Goal: Transaction & Acquisition: Purchase product/service

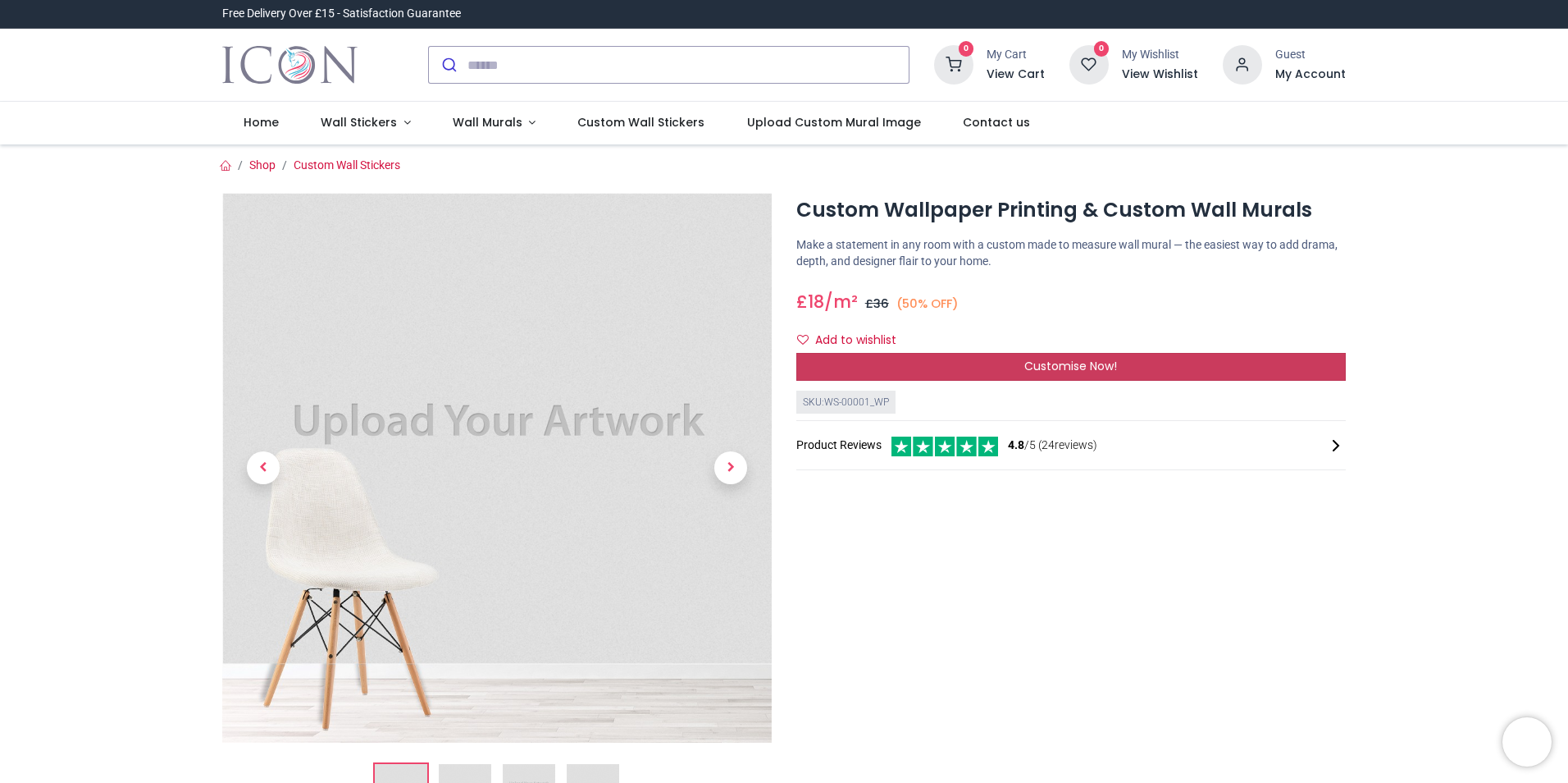
click at [1070, 359] on span "Customise Now!" at bounding box center [1071, 366] width 93 height 16
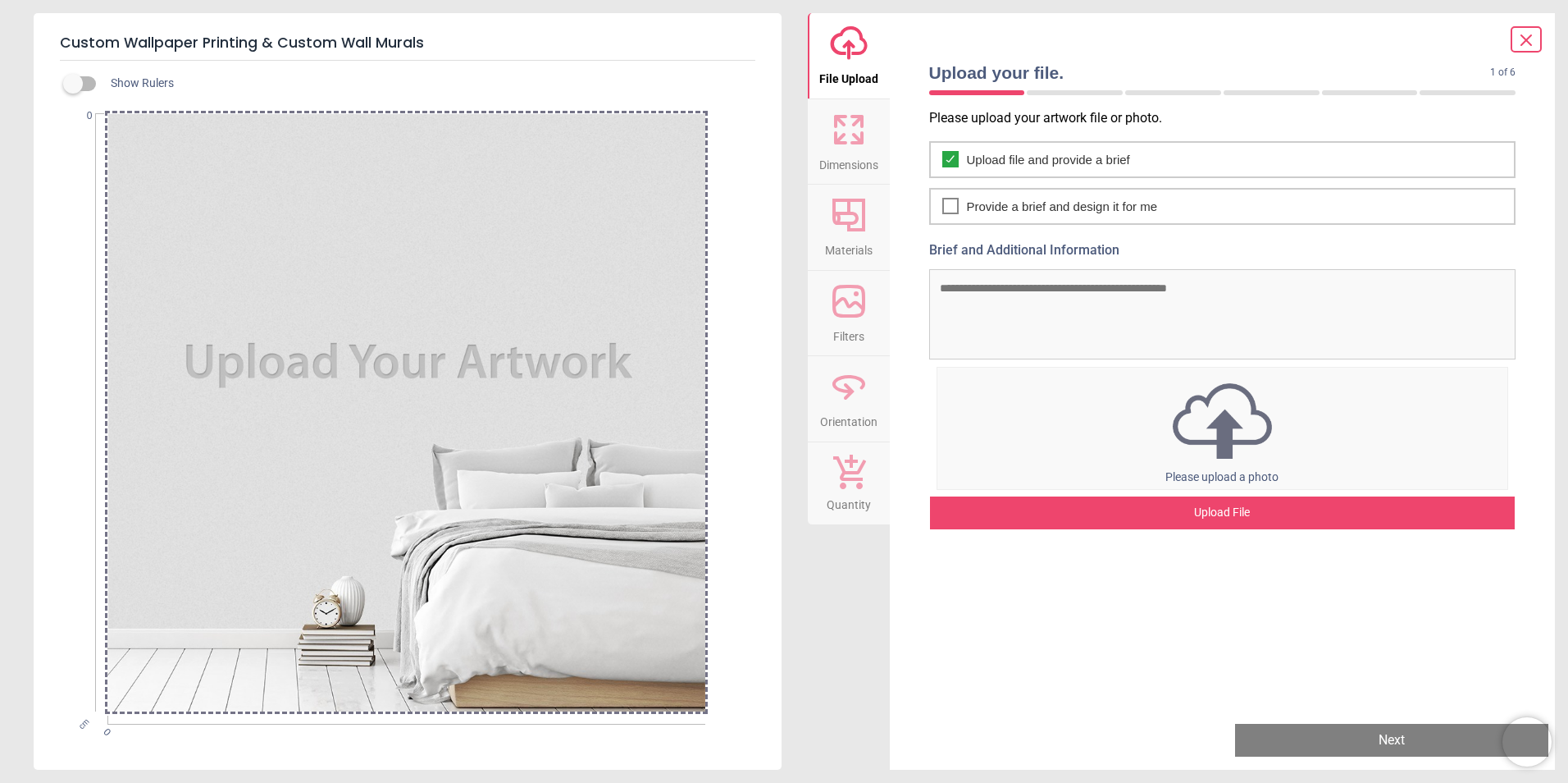
click at [356, 285] on div at bounding box center [406, 412] width 597 height 598
drag, startPoint x: 356, startPoint y: 285, endPoint x: 279, endPoint y: 305, distance: 79.6
click at [279, 305] on div at bounding box center [406, 412] width 597 height 598
drag, startPoint x: 596, startPoint y: 417, endPoint x: 567, endPoint y: 432, distance: 32.6
click at [567, 432] on div at bounding box center [406, 412] width 597 height 598
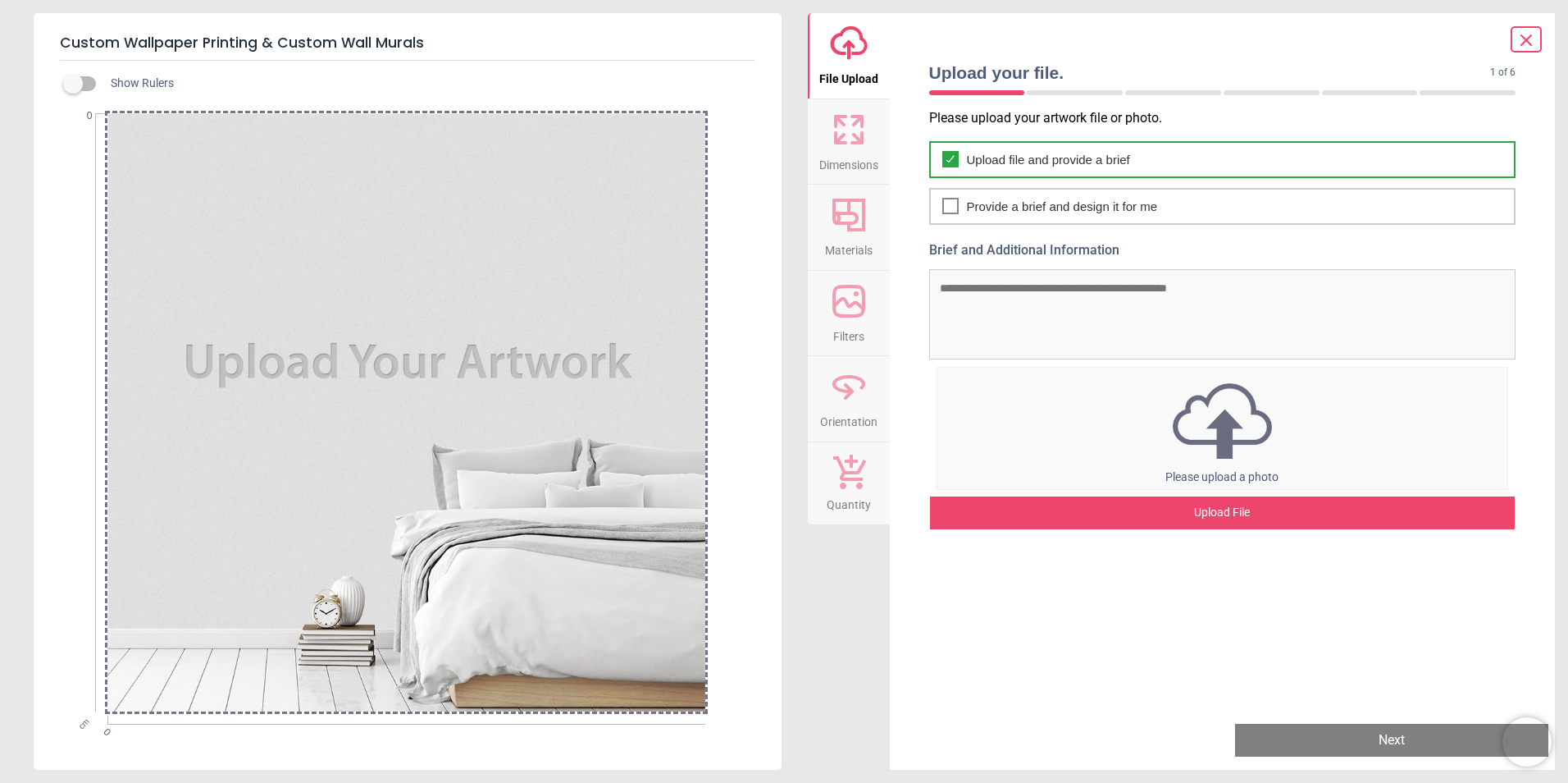
click at [1003, 159] on span "Upload file and provide a brief" at bounding box center [1048, 160] width 163 height 17
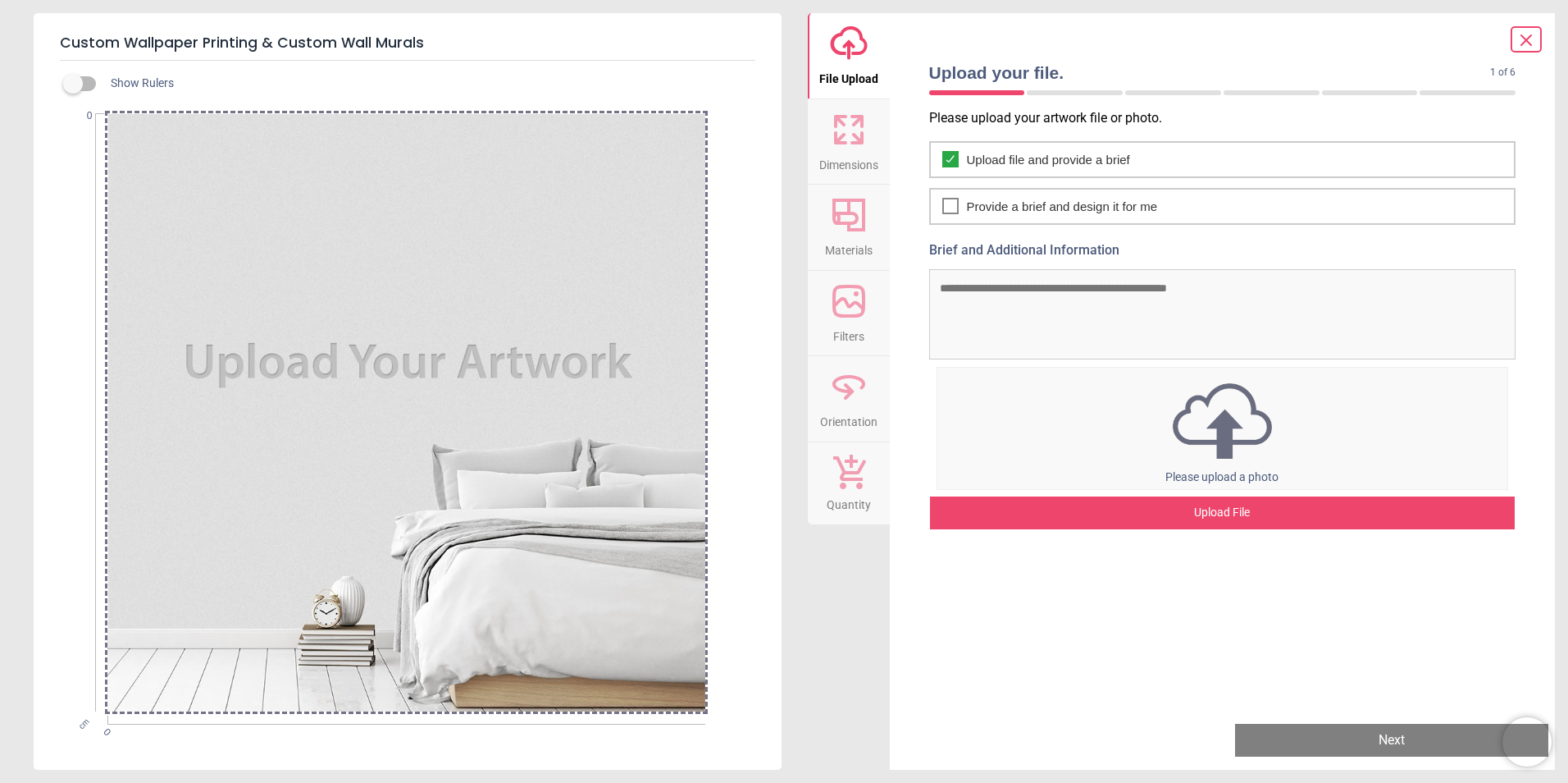
click at [1228, 522] on div "Upload File" at bounding box center [1223, 513] width 586 height 33
click at [1227, 516] on div "Upload File" at bounding box center [1223, 513] width 586 height 33
click at [1164, 498] on div "Upload File" at bounding box center [1223, 513] width 586 height 33
click at [1215, 507] on div "Upload File" at bounding box center [1223, 513] width 586 height 33
click at [1258, 507] on div "Upload File" at bounding box center [1223, 513] width 586 height 33
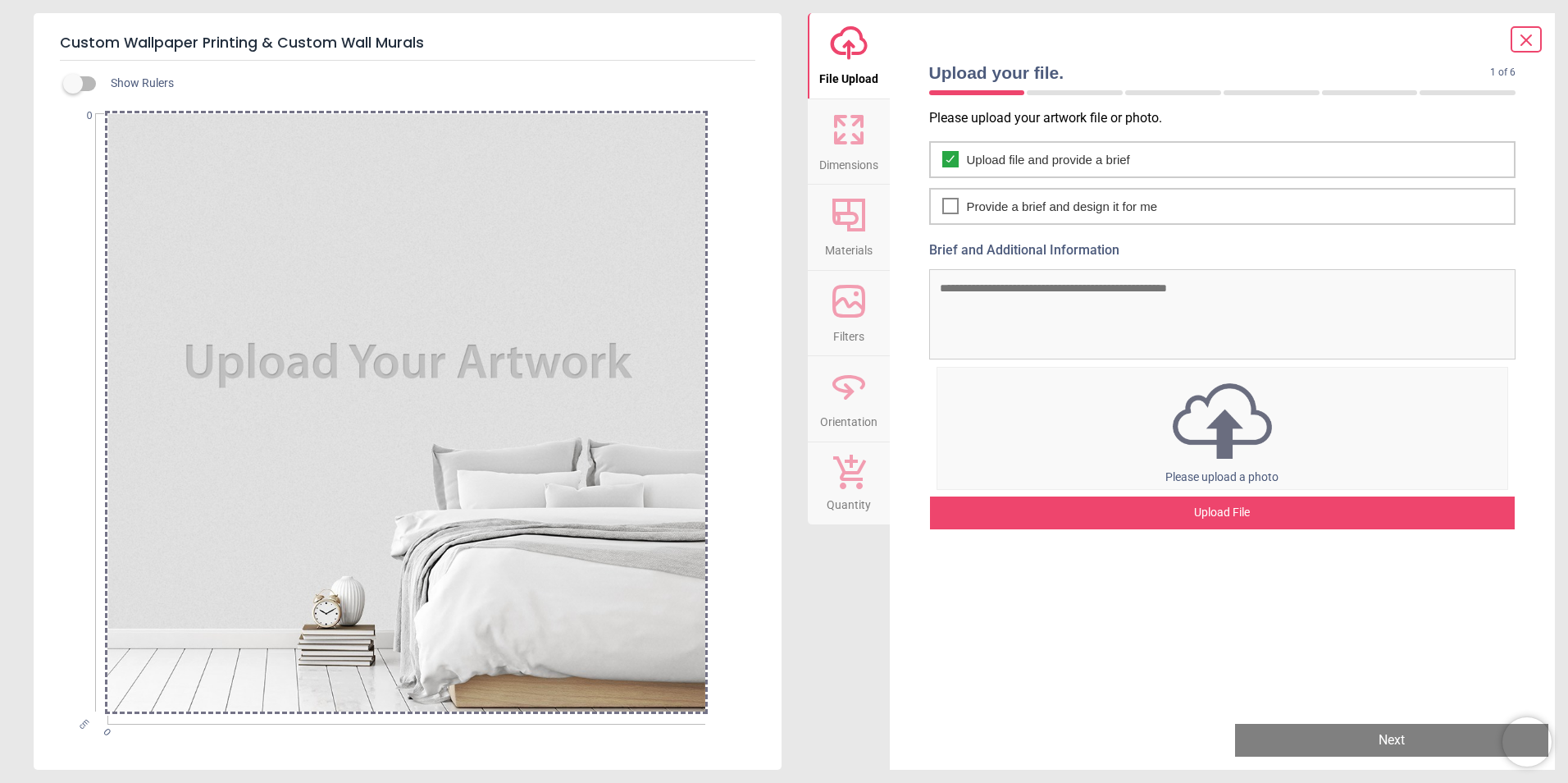
click at [1225, 512] on div "Upload File" at bounding box center [1223, 513] width 586 height 33
drag, startPoint x: 269, startPoint y: 305, endPoint x: 231, endPoint y: 253, distance: 64.4
click at [231, 253] on div at bounding box center [406, 412] width 597 height 598
drag, startPoint x: 220, startPoint y: 235, endPoint x: 243, endPoint y: 231, distance: 23.3
click at [205, 252] on div at bounding box center [406, 412] width 597 height 598
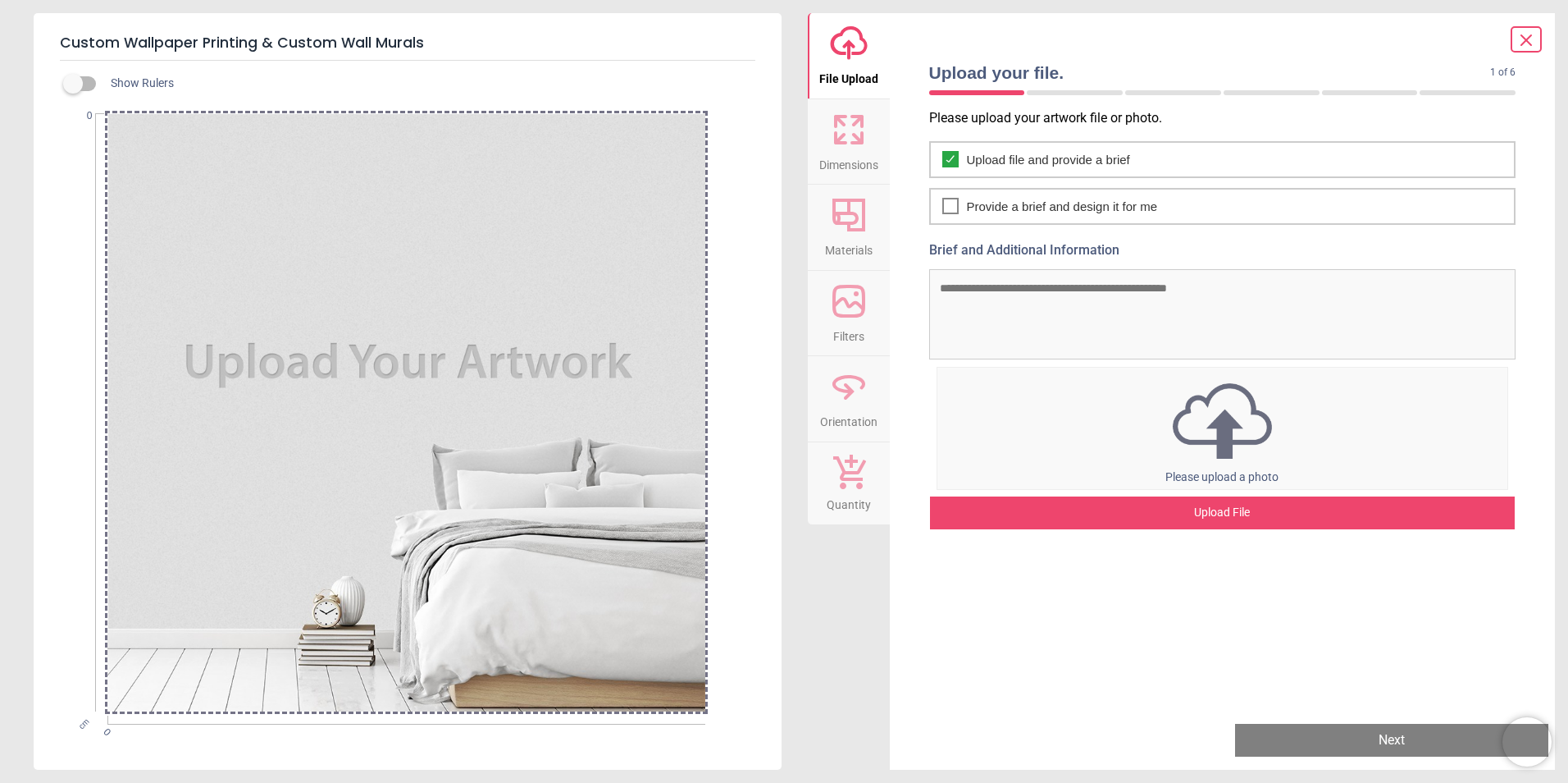
drag, startPoint x: 326, startPoint y: 183, endPoint x: 570, endPoint y: 211, distance: 245.6
click at [336, 185] on div at bounding box center [406, 412] width 597 height 598
click at [1210, 515] on div "Upload File" at bounding box center [1223, 513] width 586 height 33
click at [1089, 505] on div "Upload File" at bounding box center [1223, 513] width 586 height 33
drag, startPoint x: 1227, startPoint y: 662, endPoint x: 1245, endPoint y: 603, distance: 61.7
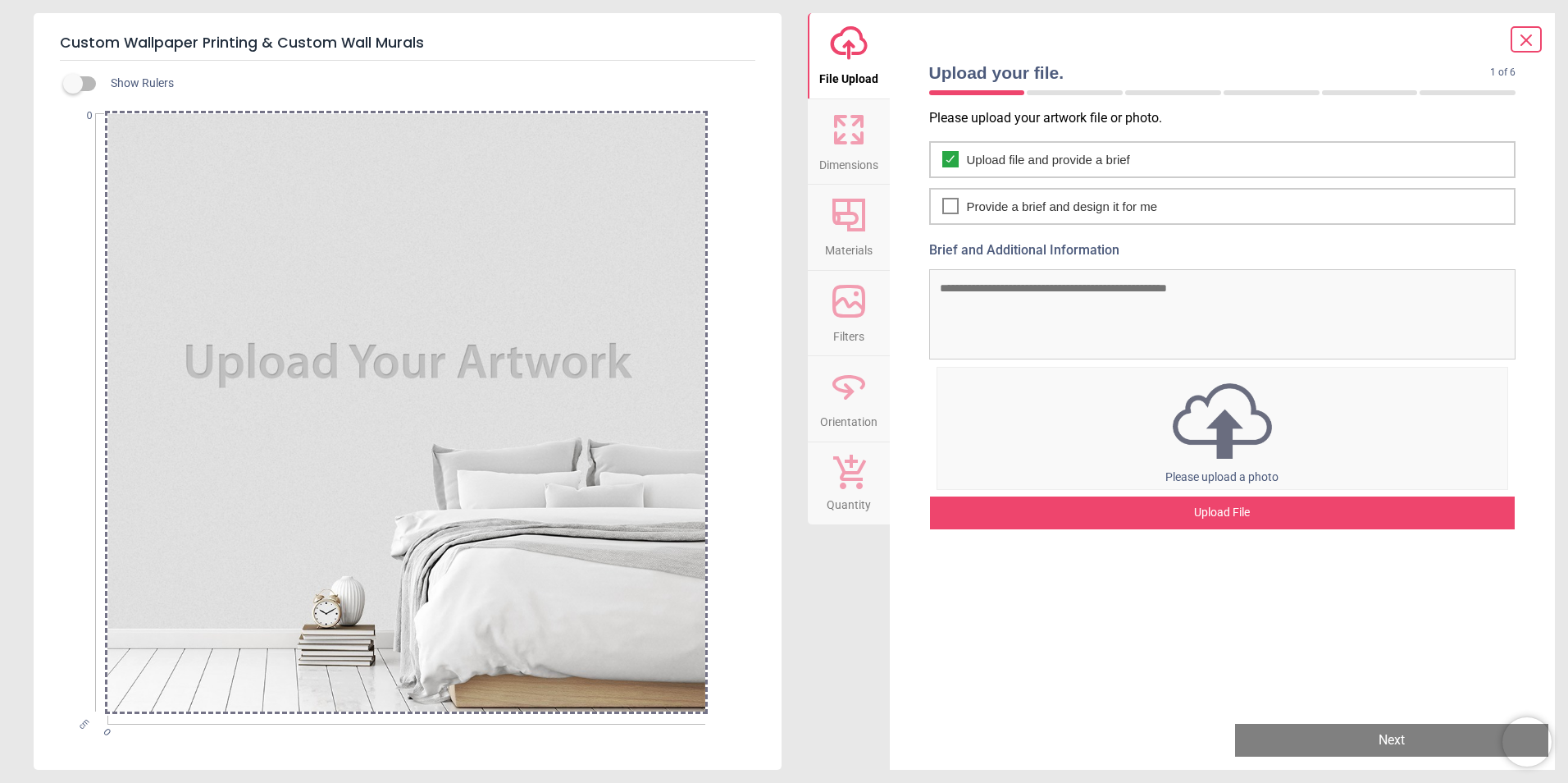
click at [1227, 662] on div "Please upload your artwork file or photo. Upload file and provide a brief Provi…" at bounding box center [1222, 408] width 613 height 601
click at [1233, 523] on div "Upload File" at bounding box center [1223, 513] width 586 height 33
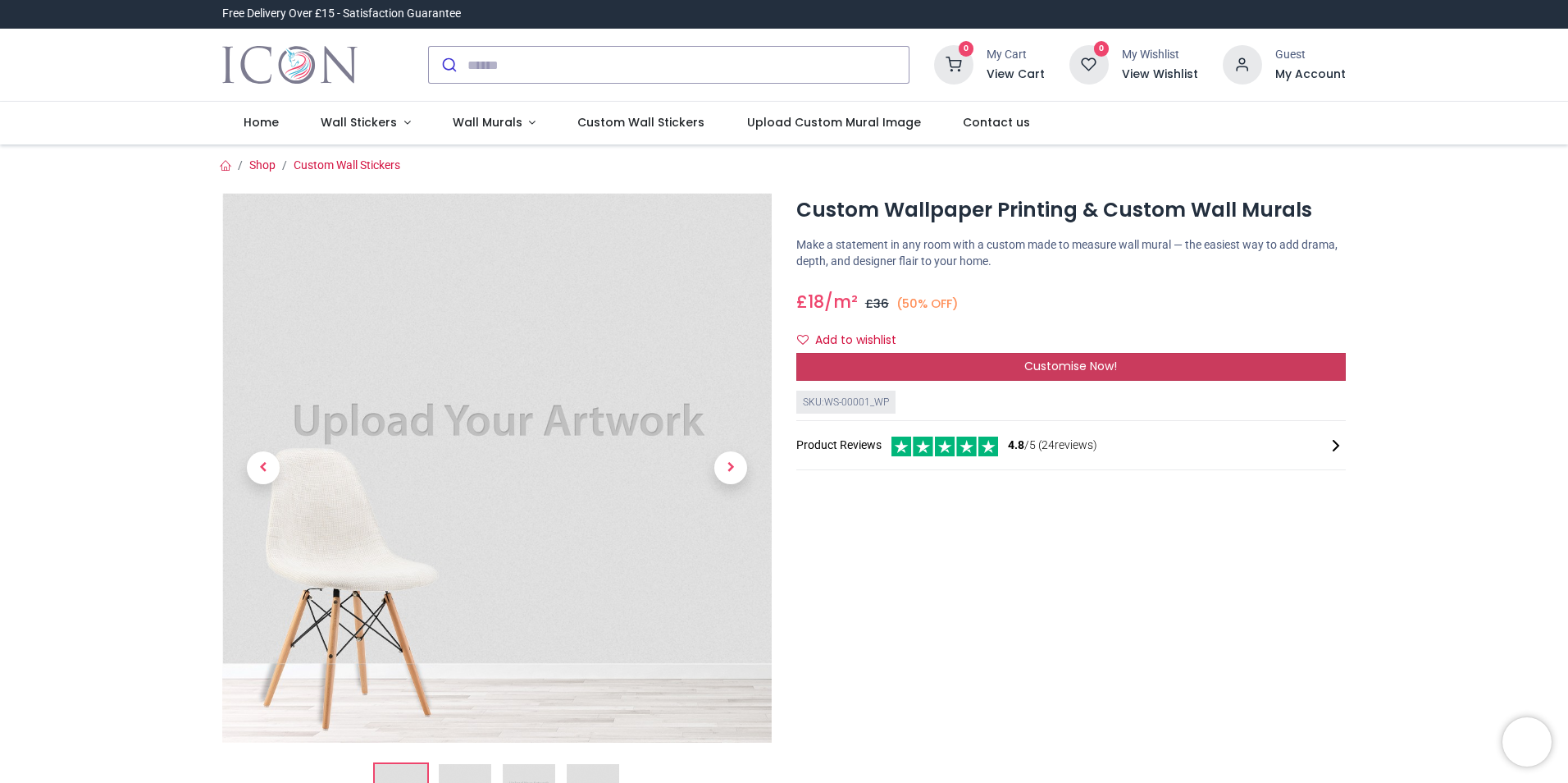
click at [1043, 364] on span "Customise Now!" at bounding box center [1071, 366] width 93 height 16
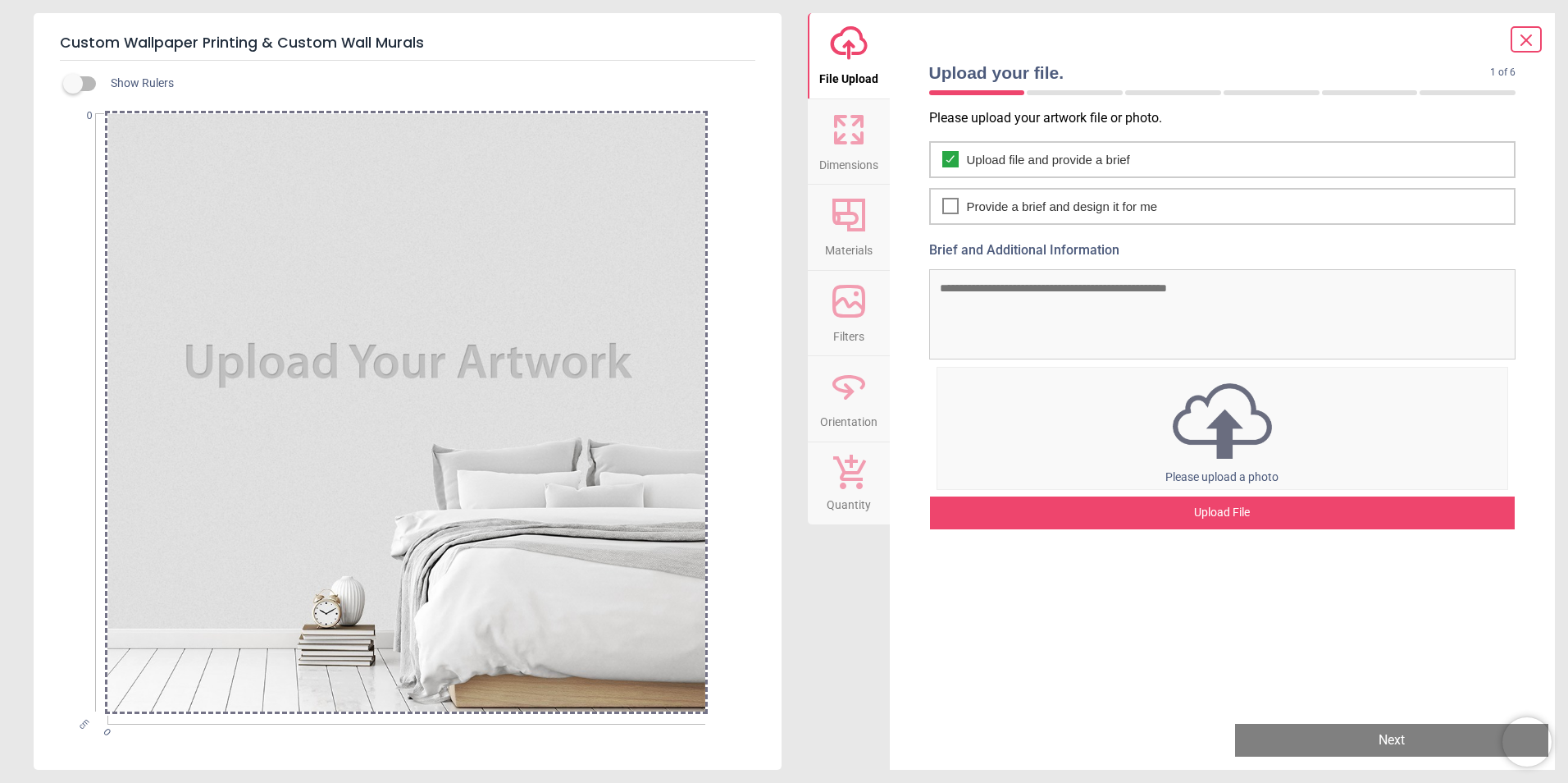
click at [1238, 510] on div "Upload File" at bounding box center [1223, 513] width 586 height 33
